Goal: Navigation & Orientation: Go to known website

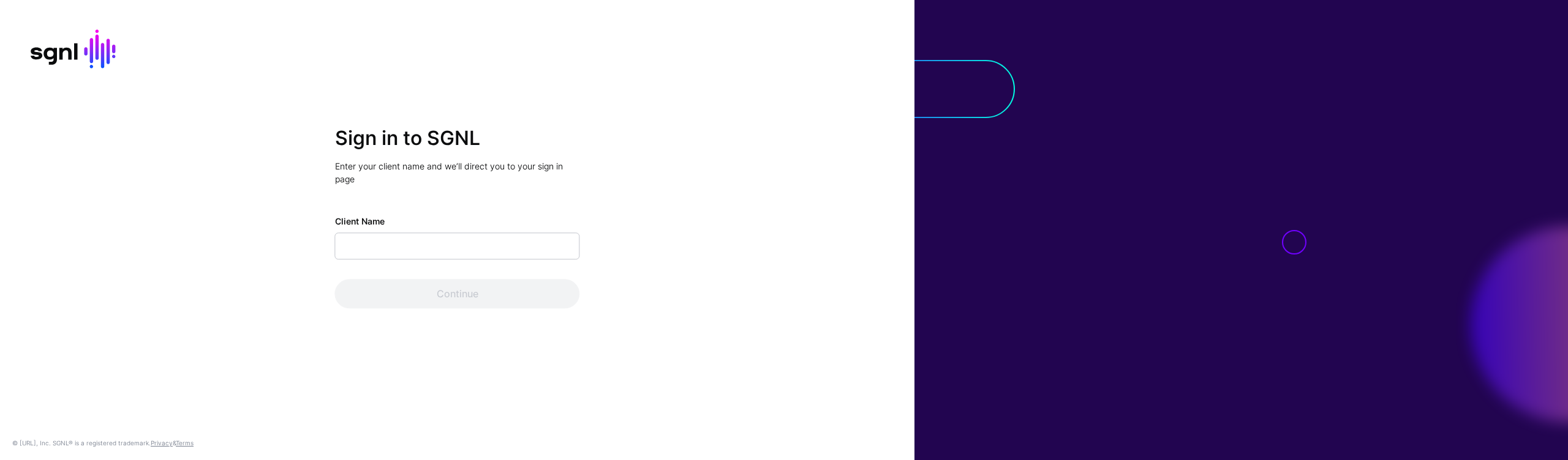
click at [1162, 240] on div at bounding box center [1241, 230] width 654 height 460
click at [1165, 246] on div at bounding box center [1241, 230] width 654 height 460
